Goal: Transaction & Acquisition: Purchase product/service

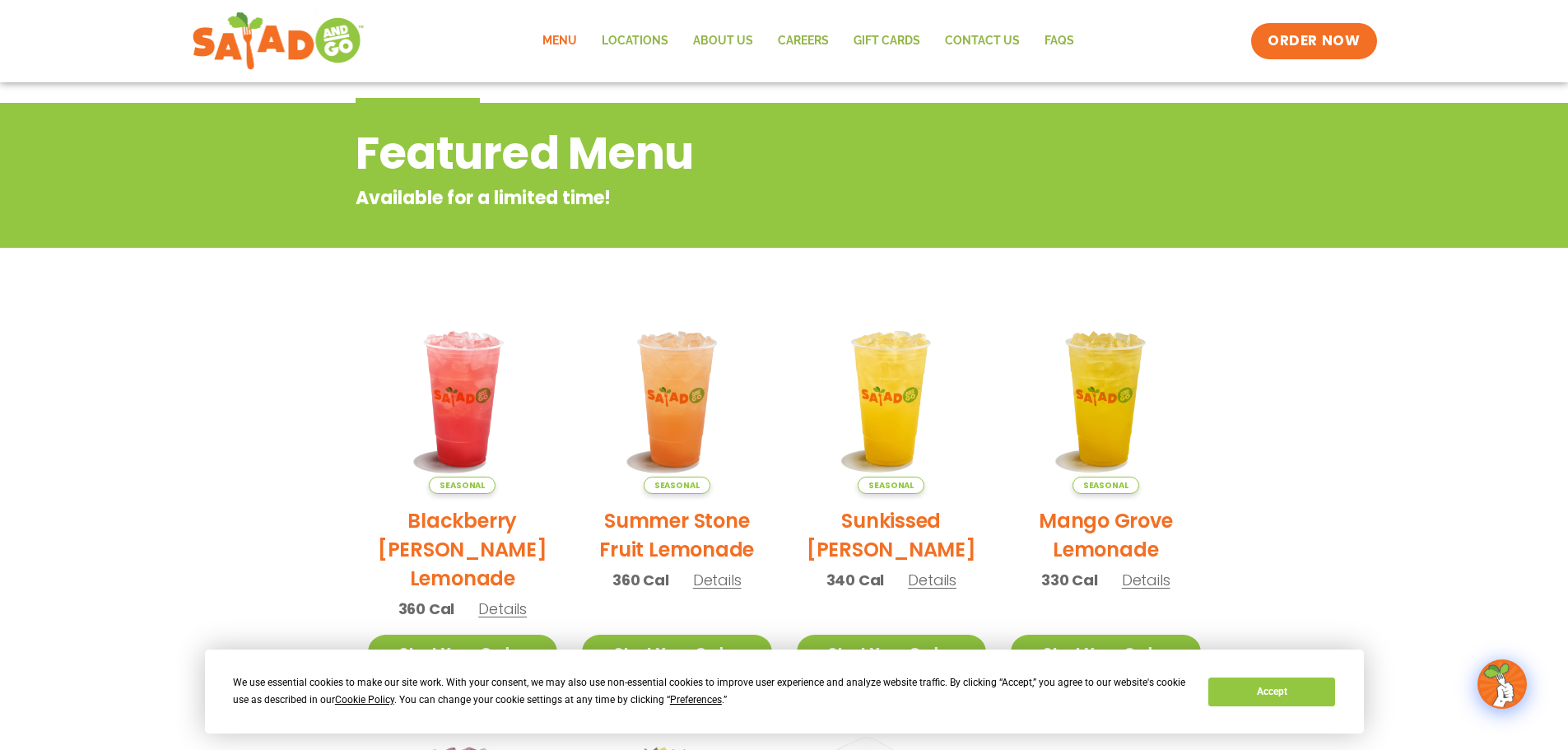
scroll to position [83, 0]
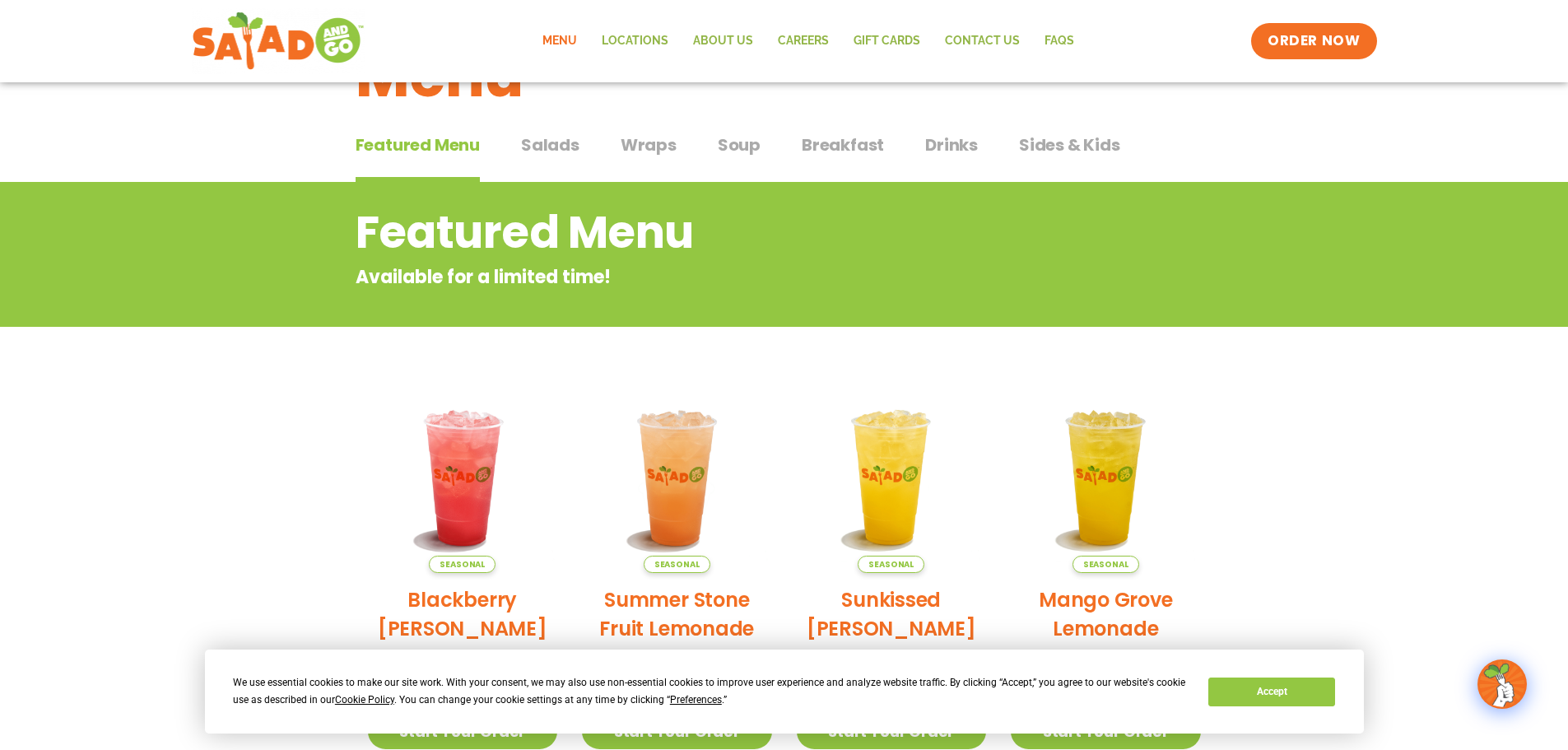
click at [650, 144] on span "Wraps" at bounding box center [648, 145] width 56 height 25
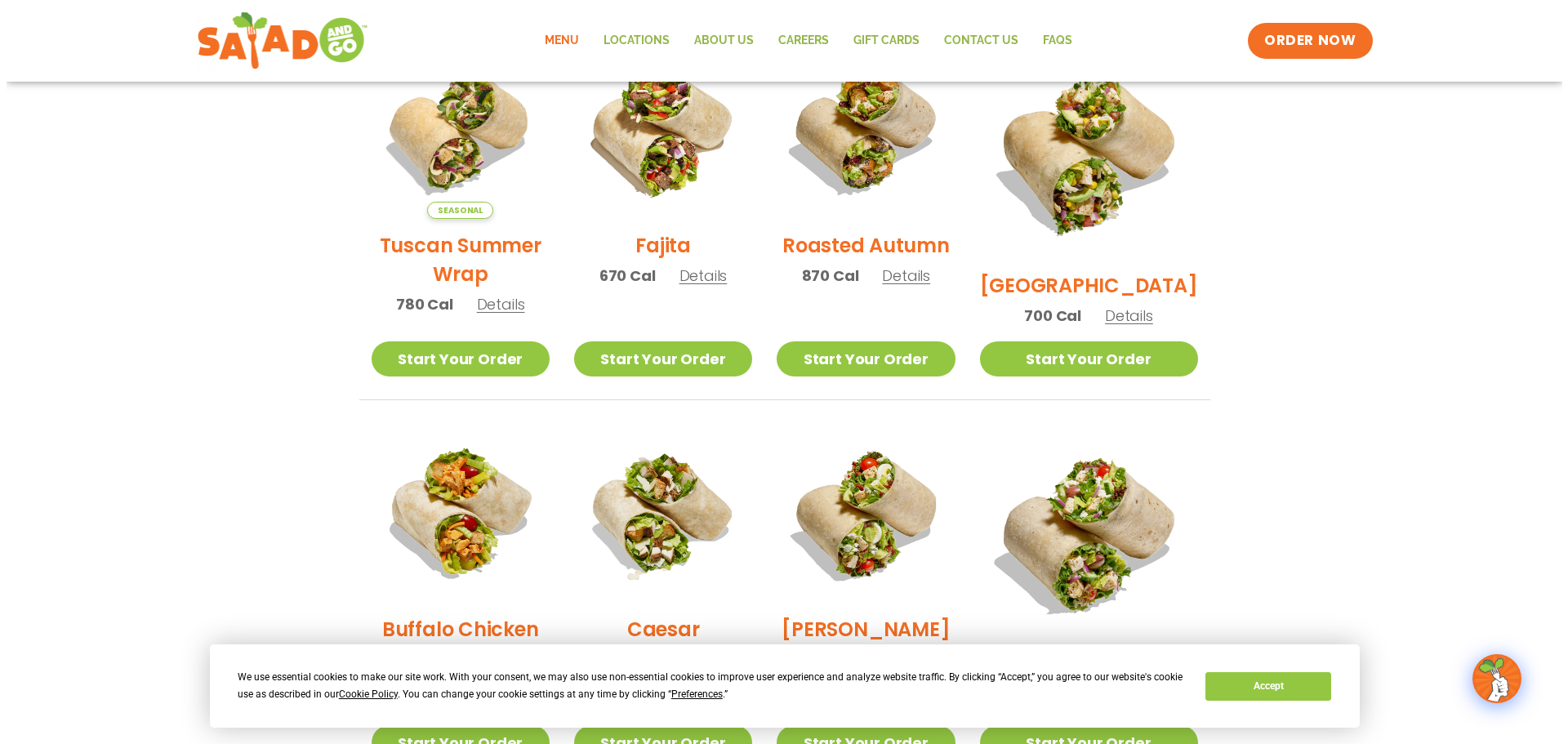
scroll to position [463, 0]
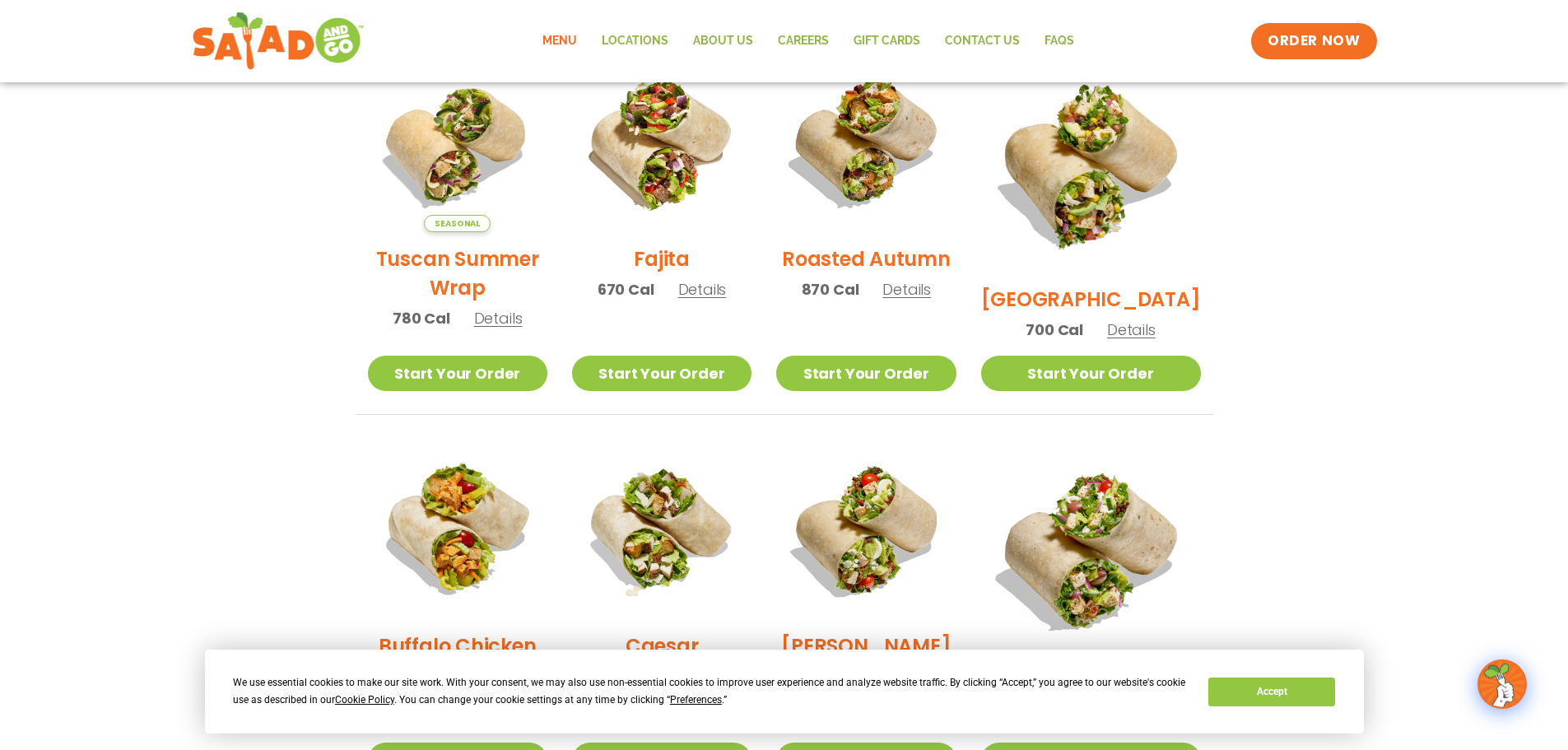
click at [1107, 285] on h2 "[GEOGRAPHIC_DATA]" at bounding box center [1091, 299] width 219 height 29
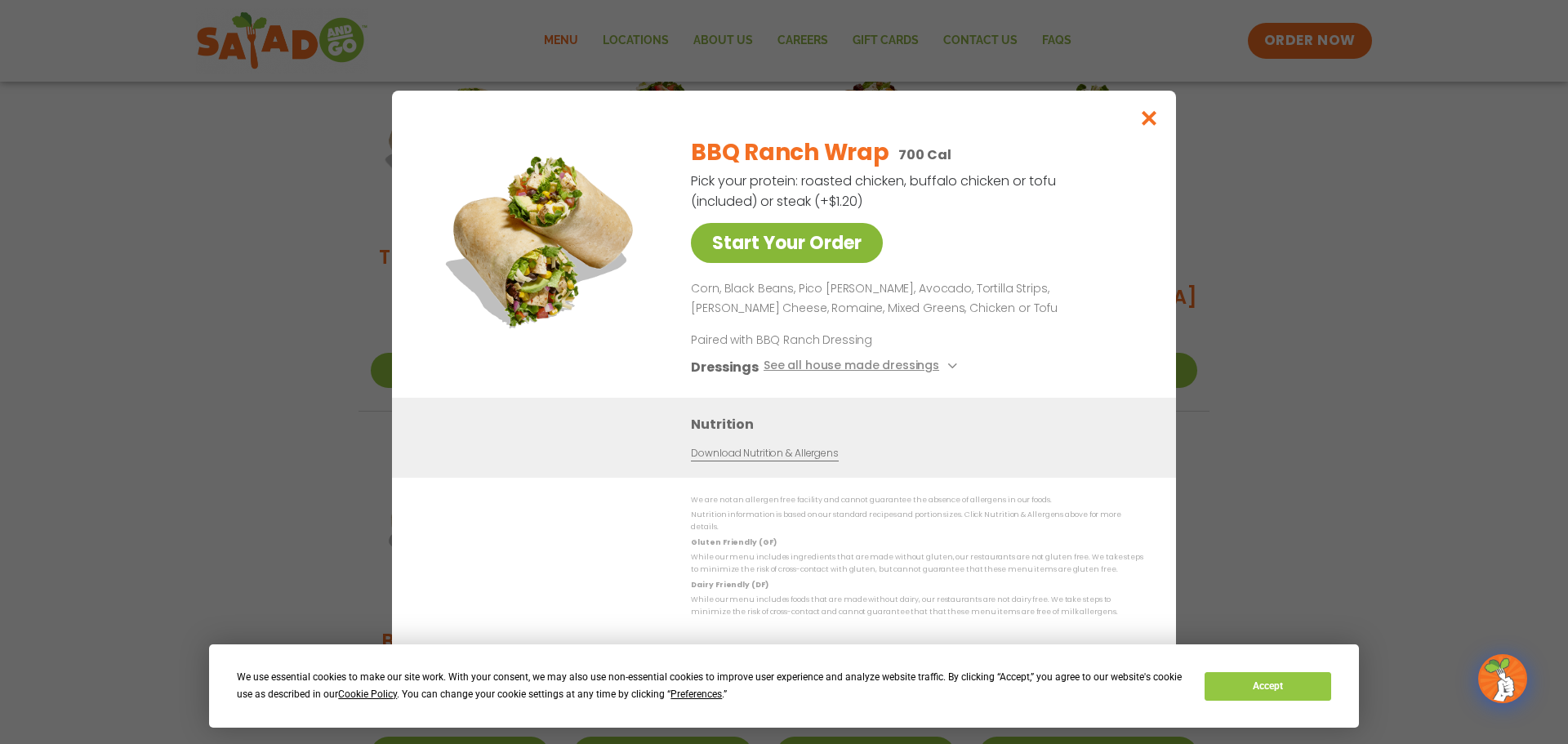
click at [824, 250] on link "Start Your Order" at bounding box center [787, 243] width 192 height 40
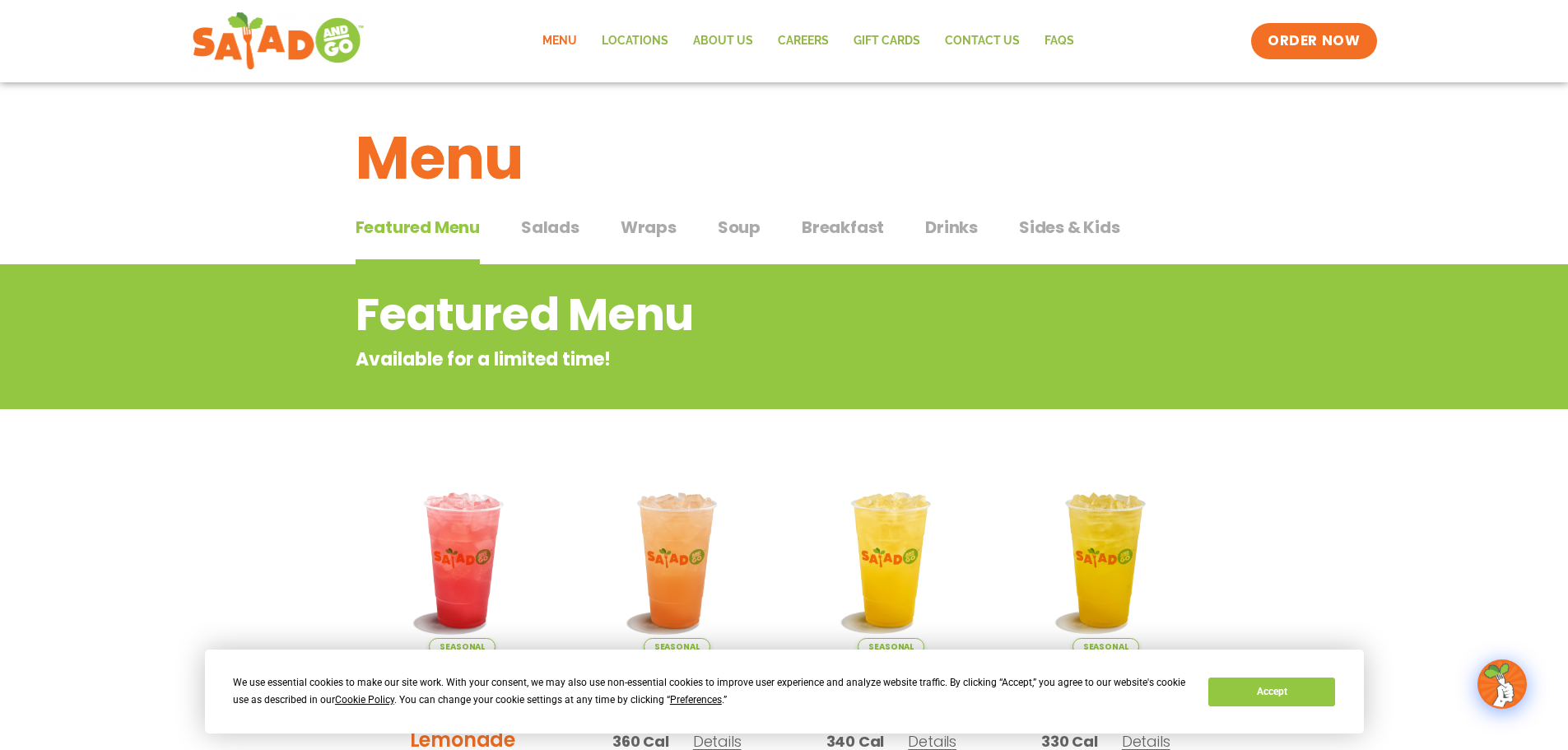
click at [634, 228] on span "Wraps" at bounding box center [648, 227] width 56 height 25
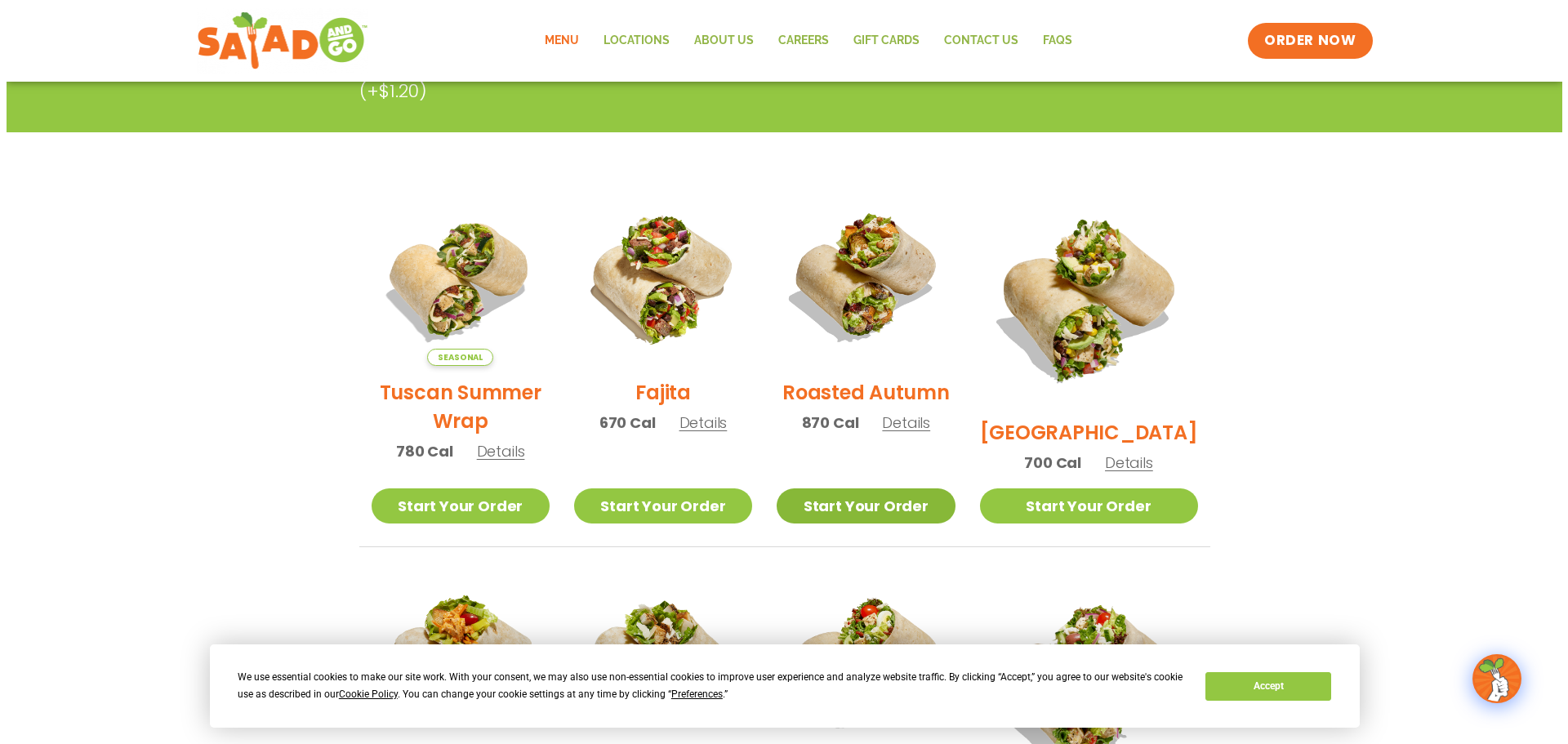
scroll to position [327, 0]
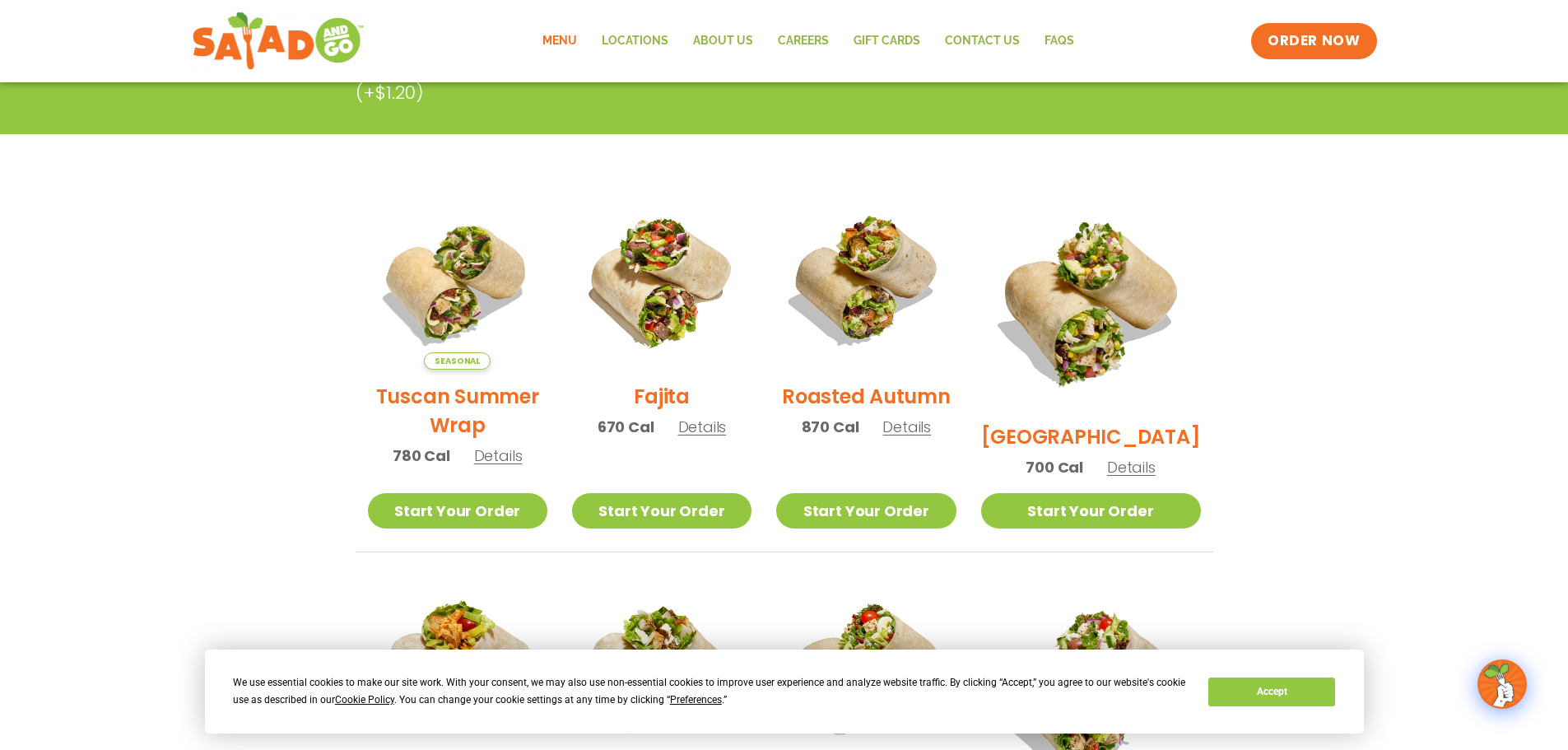
click at [668, 407] on h2 "Fajita" at bounding box center [662, 396] width 56 height 29
